Goal: Find specific page/section: Find specific page/section

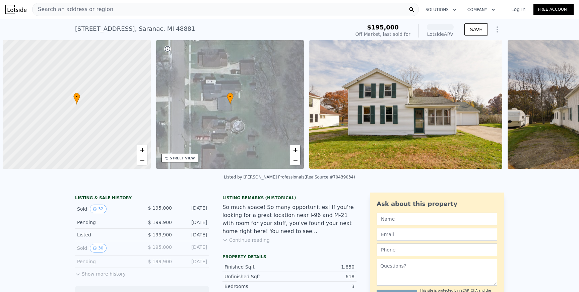
scroll to position [0, 3]
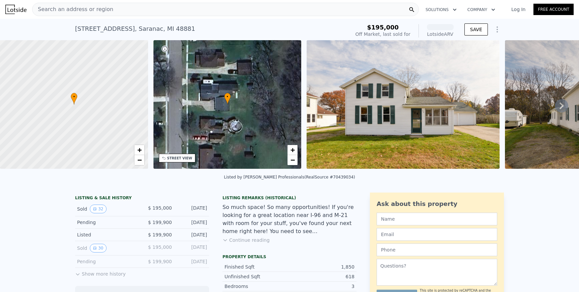
click at [130, 11] on div "Search an address or region" at bounding box center [225, 9] width 387 height 13
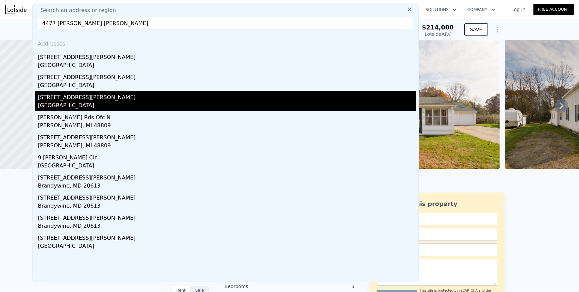
type input "4477 [PERSON_NAME] [PERSON_NAME]"
click at [102, 97] on div "[STREET_ADDRESS][PERSON_NAME]" at bounding box center [227, 96] width 378 height 11
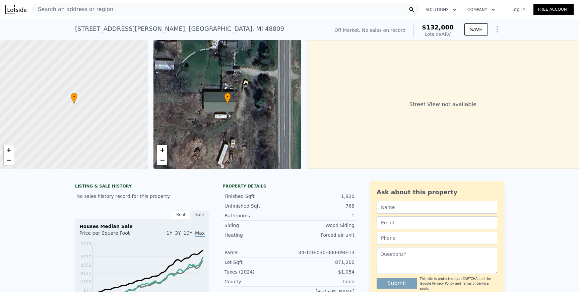
click at [238, 107] on div "• + −" at bounding box center [227, 104] width 148 height 129
click at [164, 150] on span "+" at bounding box center [162, 150] width 4 height 8
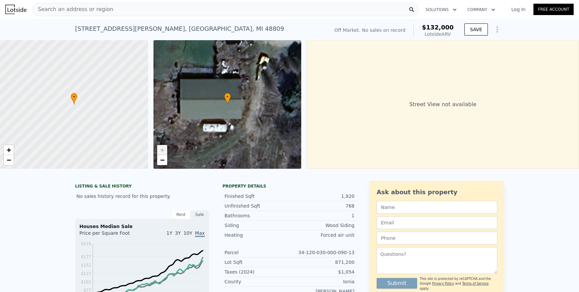
click at [165, 166] on div "• + −" at bounding box center [227, 104] width 148 height 129
click at [164, 161] on span "−" at bounding box center [162, 160] width 4 height 8
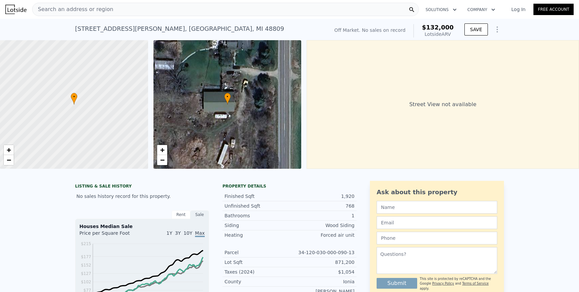
click at [271, 58] on div "• + −" at bounding box center [227, 104] width 148 height 129
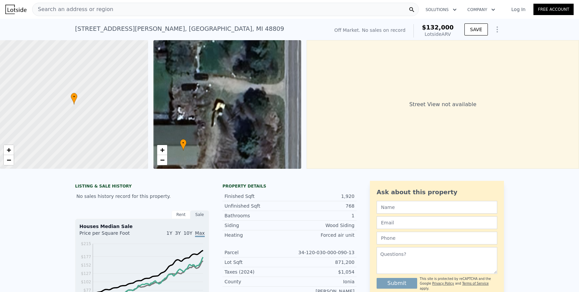
click at [271, 58] on div "• + −" at bounding box center [227, 104] width 148 height 129
click at [186, 65] on div "• + −" at bounding box center [227, 104] width 148 height 129
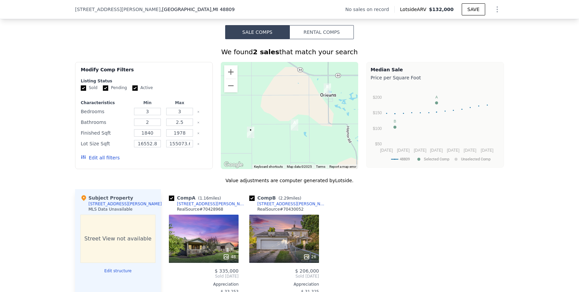
scroll to position [479, 0]
